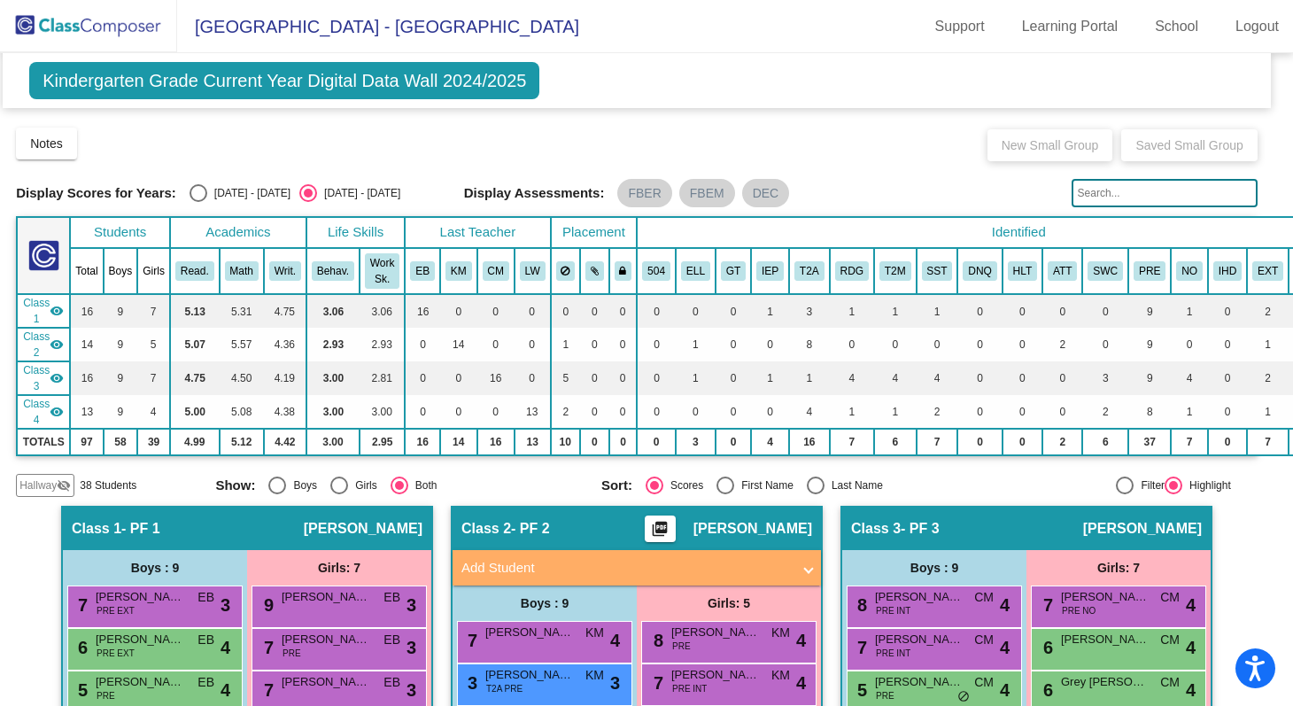
scroll to position [0, 10]
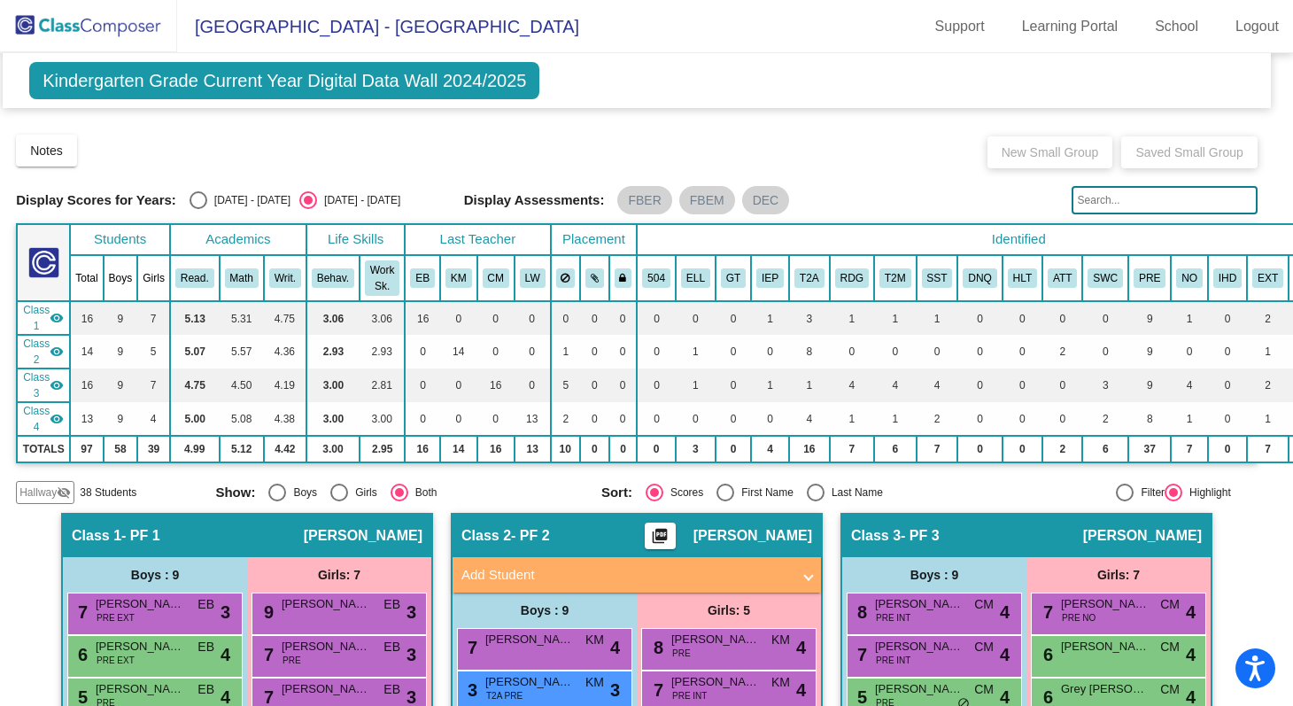
click at [121, 82] on span "Kindergarten Grade Current Year Digital Data Wall 2024/2025" at bounding box center [284, 80] width 510 height 37
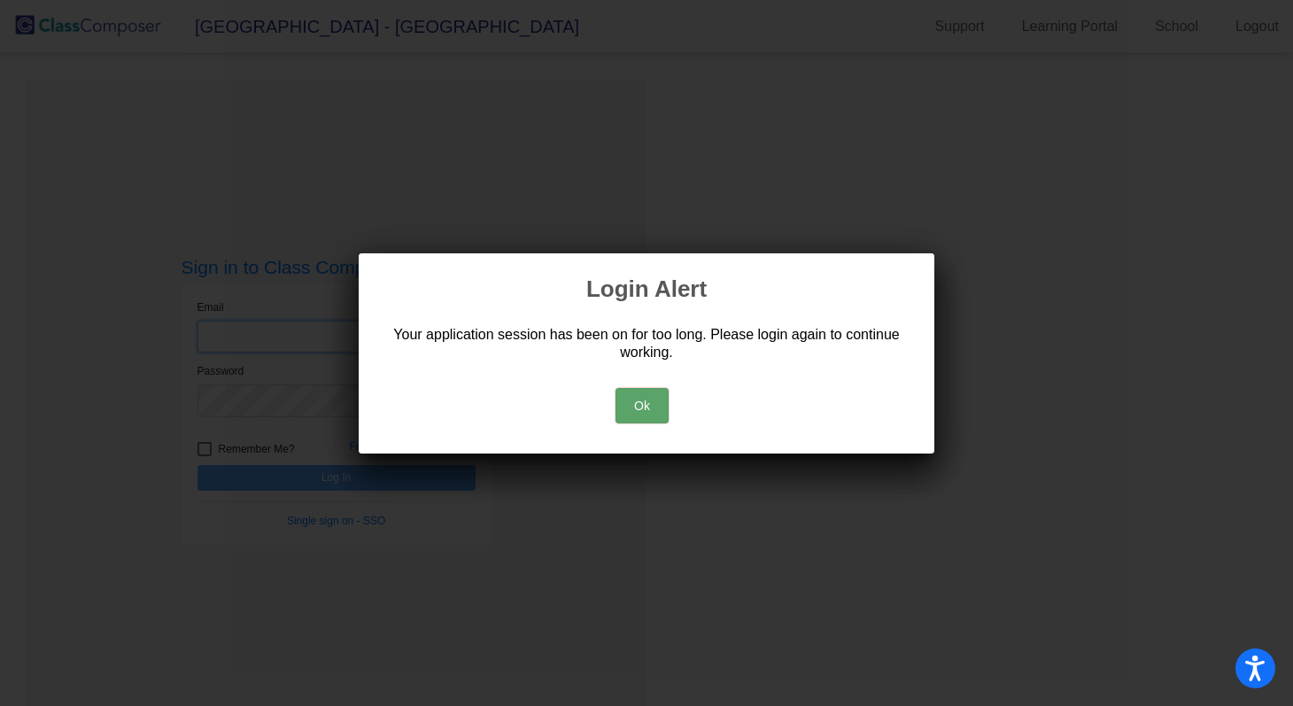
type input "[EMAIL_ADDRESS][DOMAIN_NAME]"
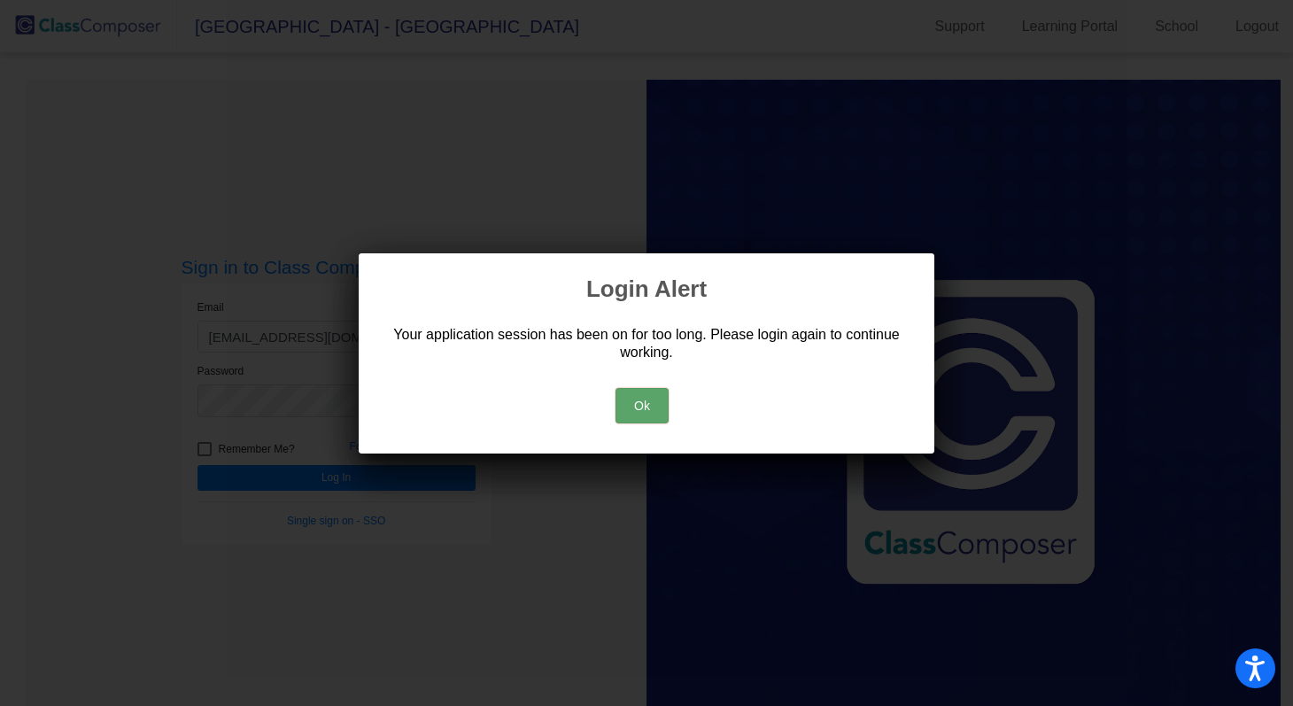
click at [631, 397] on button "Ok" at bounding box center [641, 405] width 53 height 35
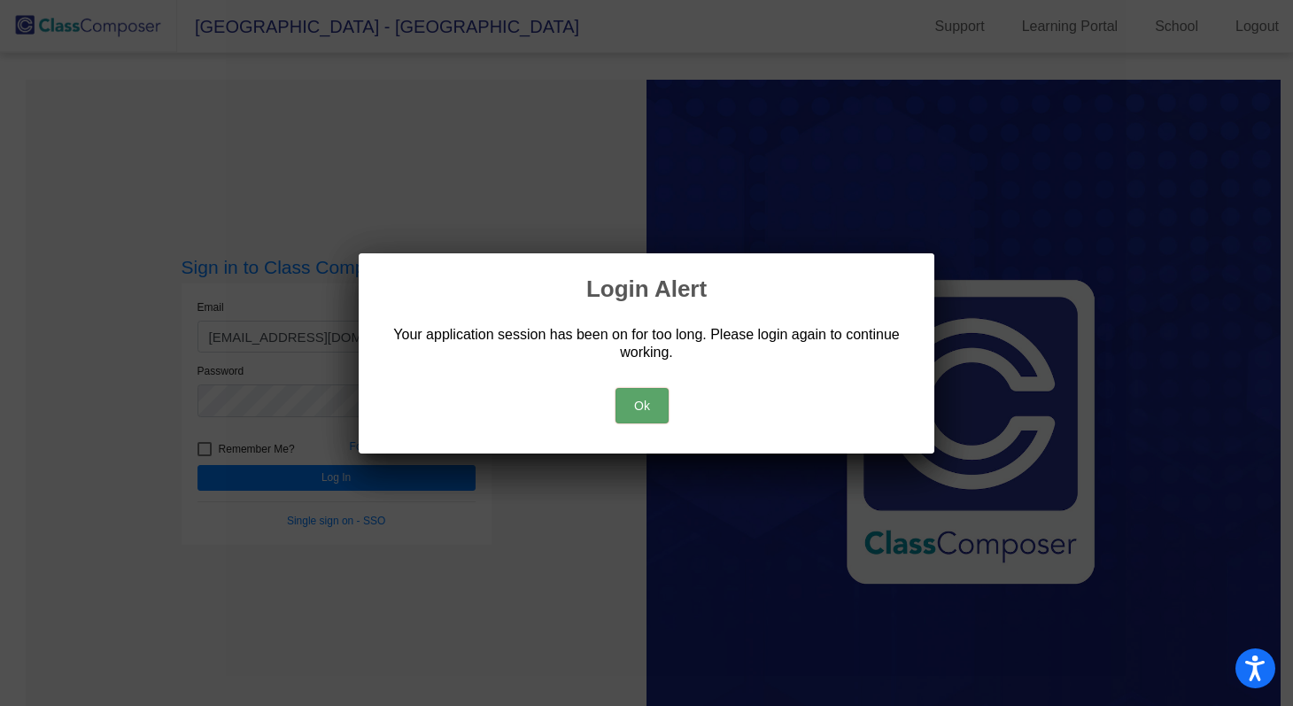
click at [645, 411] on button "Ok" at bounding box center [641, 405] width 53 height 35
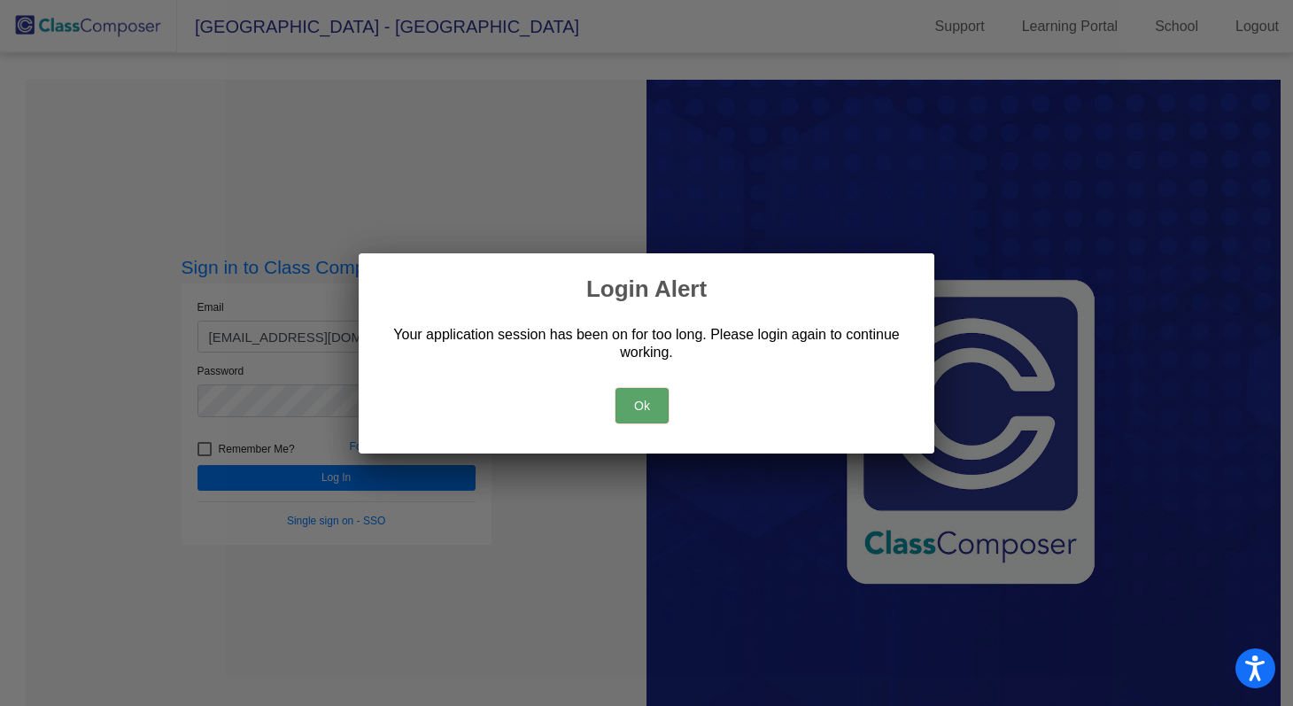
click at [645, 411] on button "Ok" at bounding box center [641, 405] width 53 height 35
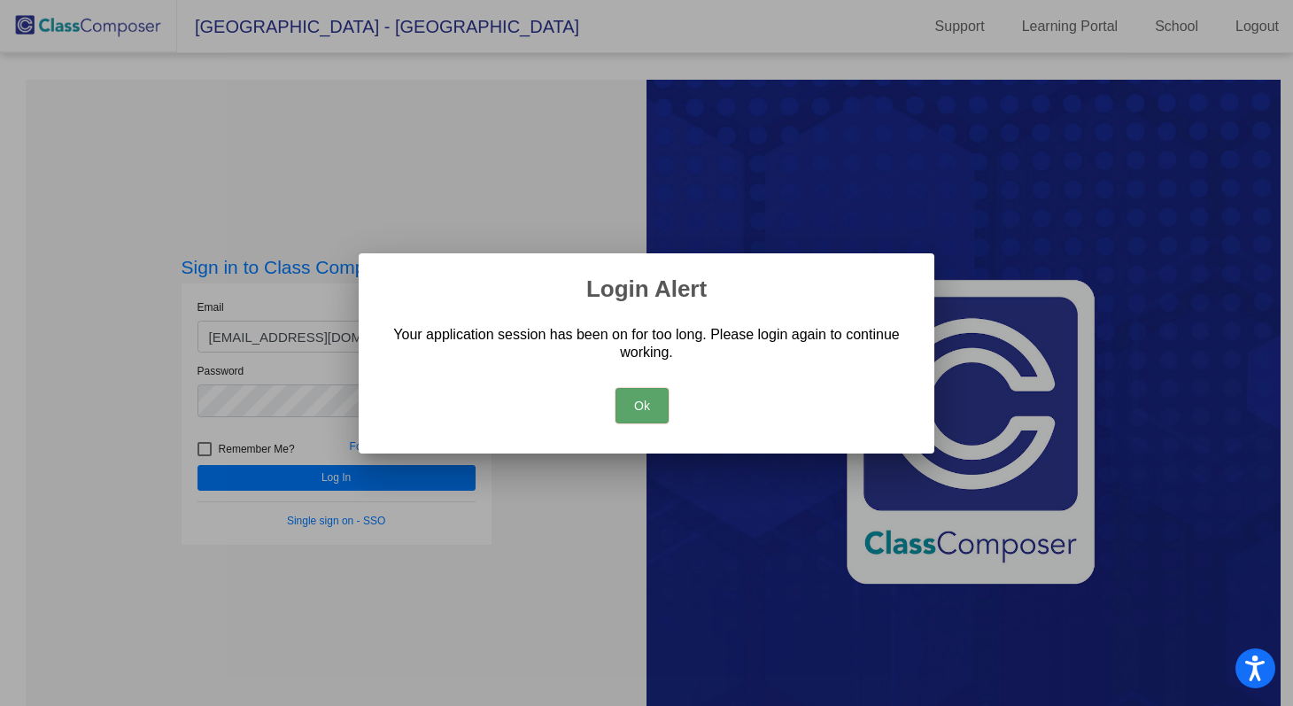
click at [315, 491] on div at bounding box center [646, 353] width 1293 height 706
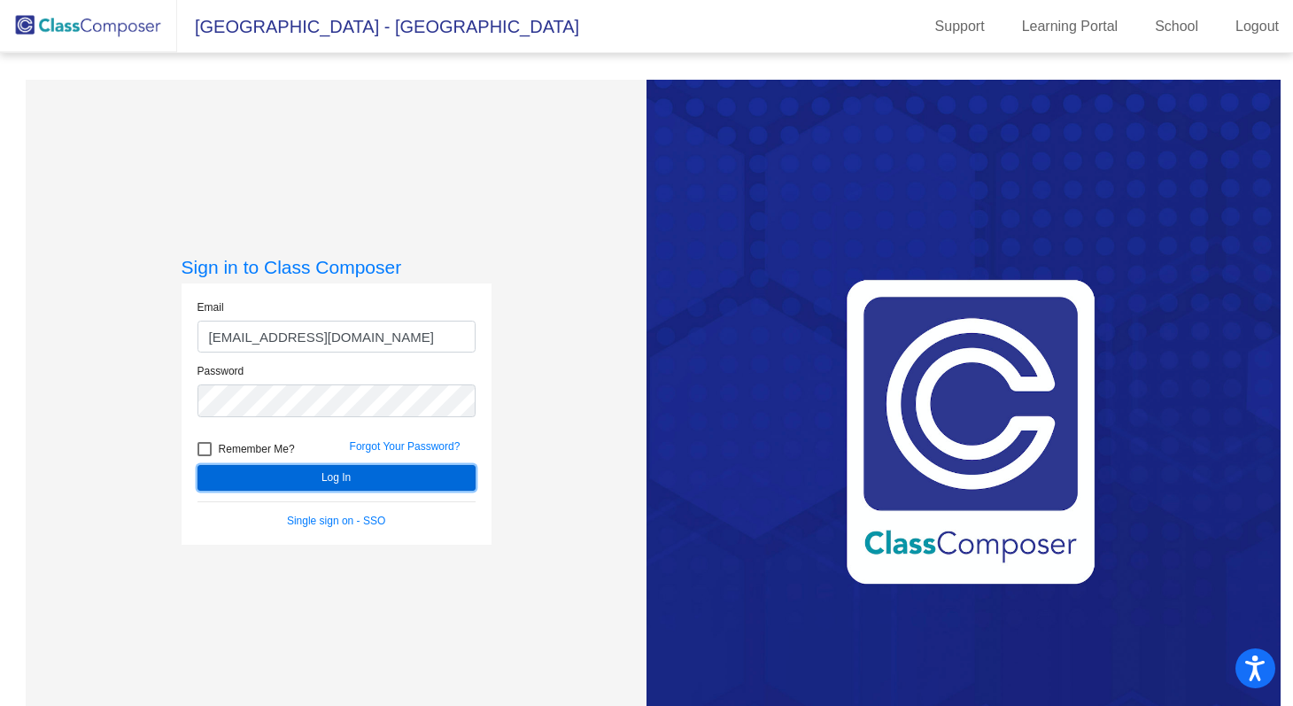
click at [323, 477] on button "Log In" at bounding box center [336, 478] width 278 height 26
